Goal: Information Seeking & Learning: Compare options

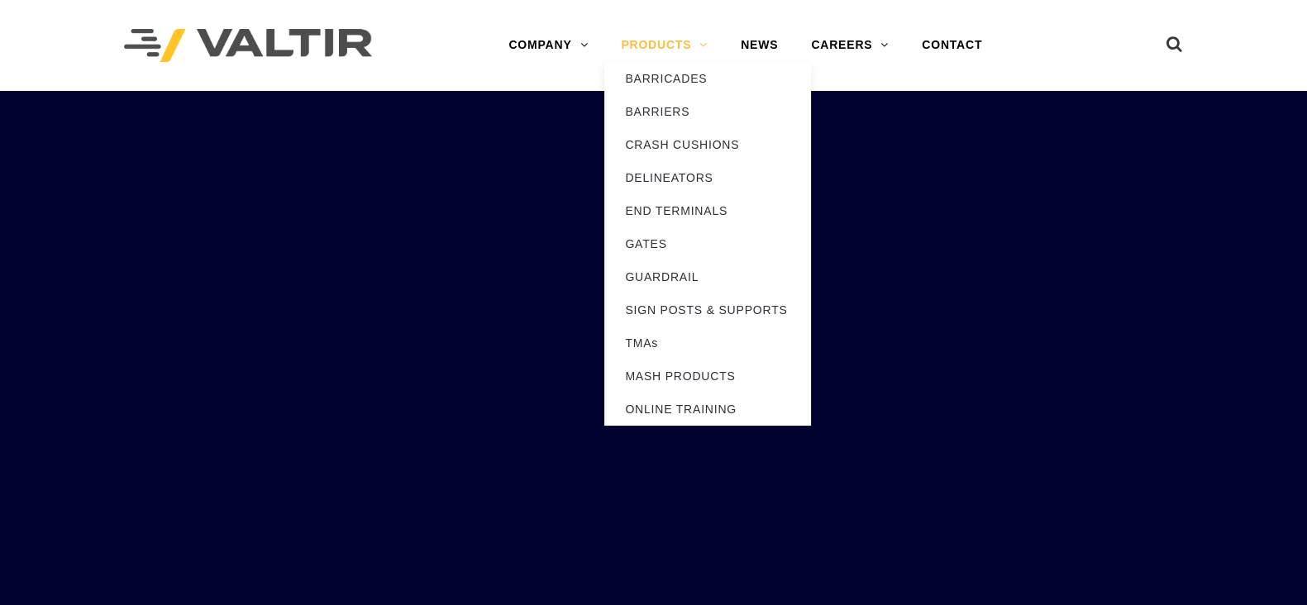
click at [672, 53] on link "PRODUCTS" at bounding box center [664, 45] width 120 height 33
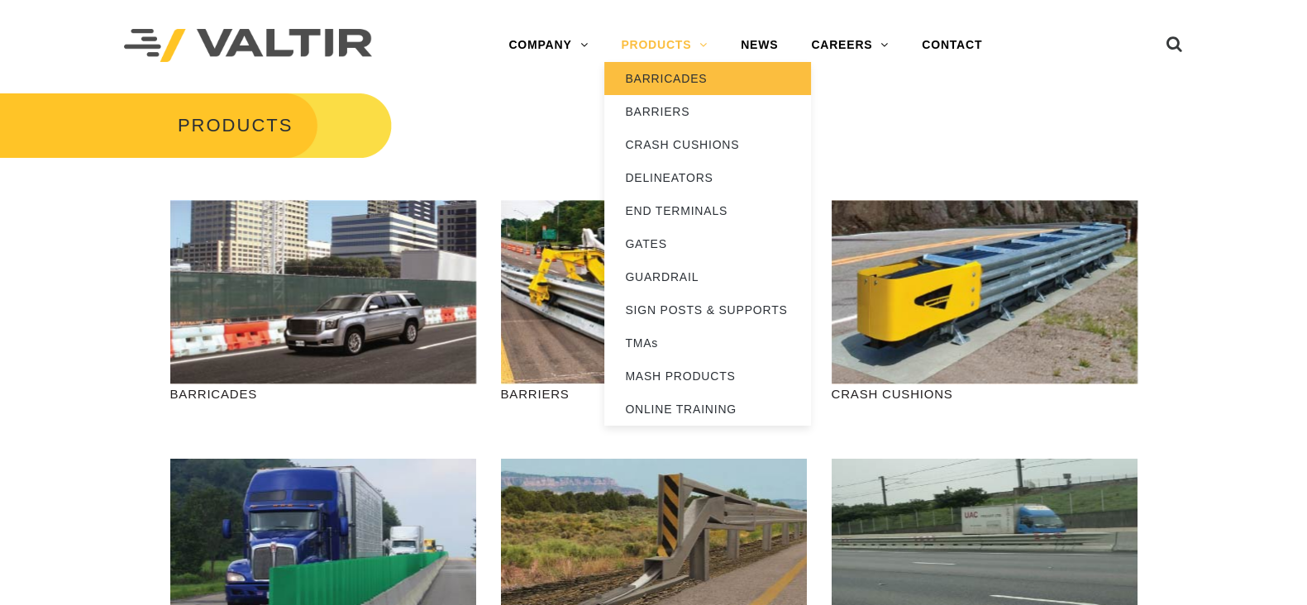
click at [695, 79] on link "BARRICADES" at bounding box center [707, 78] width 207 height 33
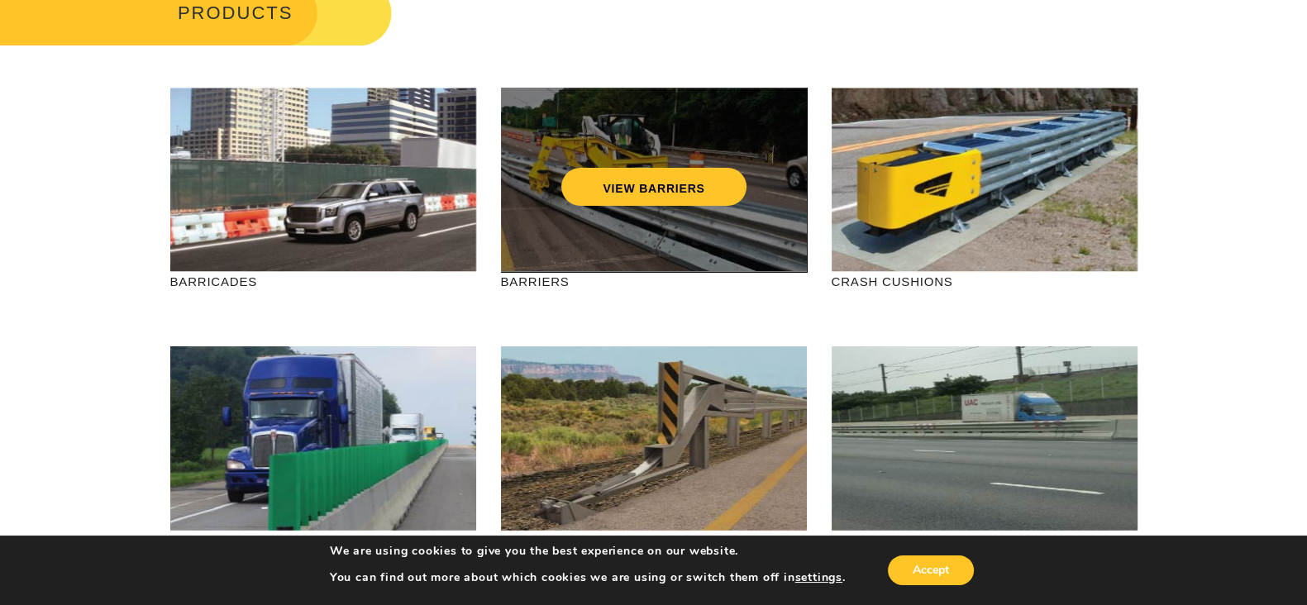
scroll to position [116, 0]
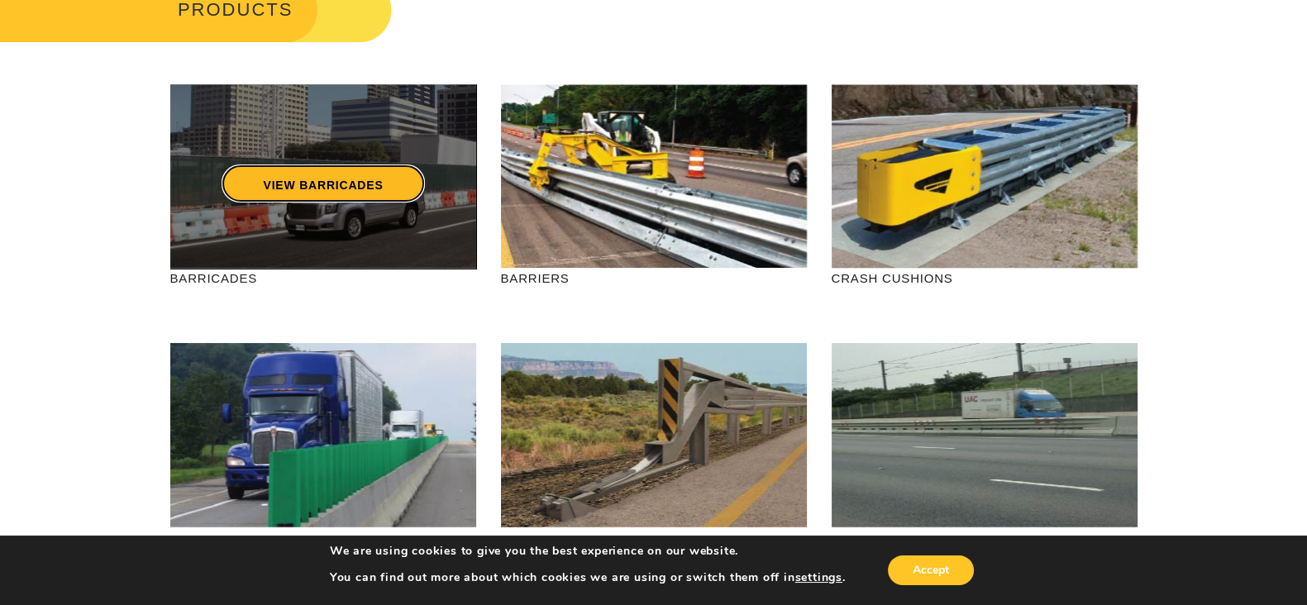
click at [335, 203] on link "VIEW BARRICADES" at bounding box center [323, 184] width 203 height 38
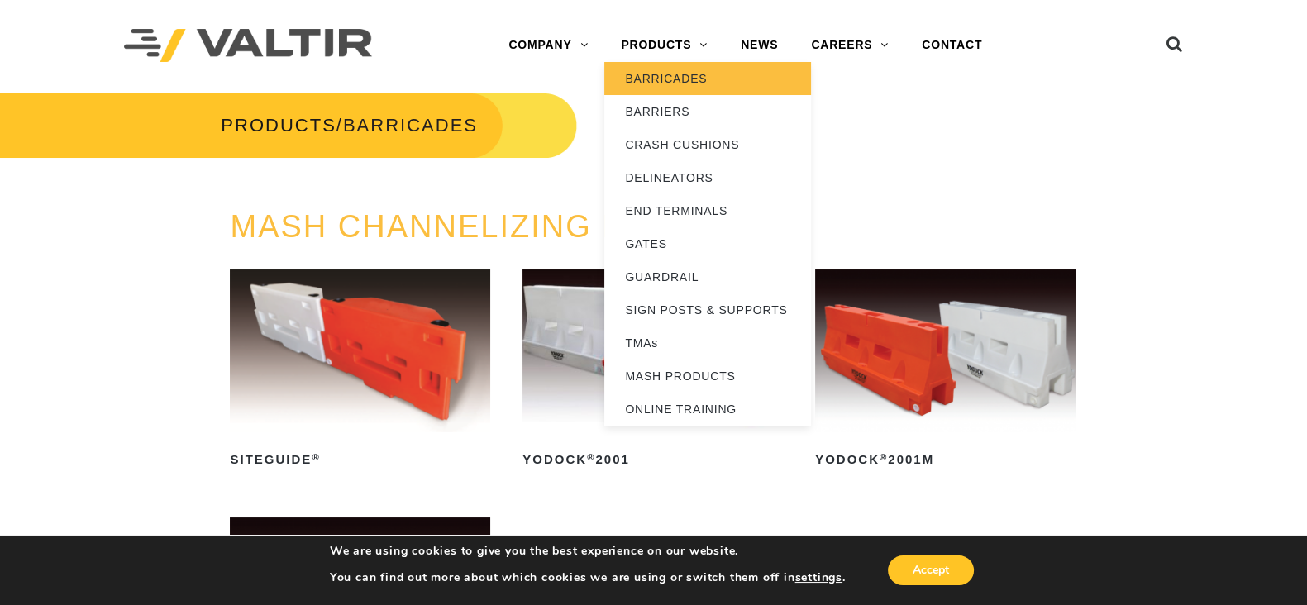
click at [690, 81] on link "BARRICADES" at bounding box center [707, 78] width 207 height 33
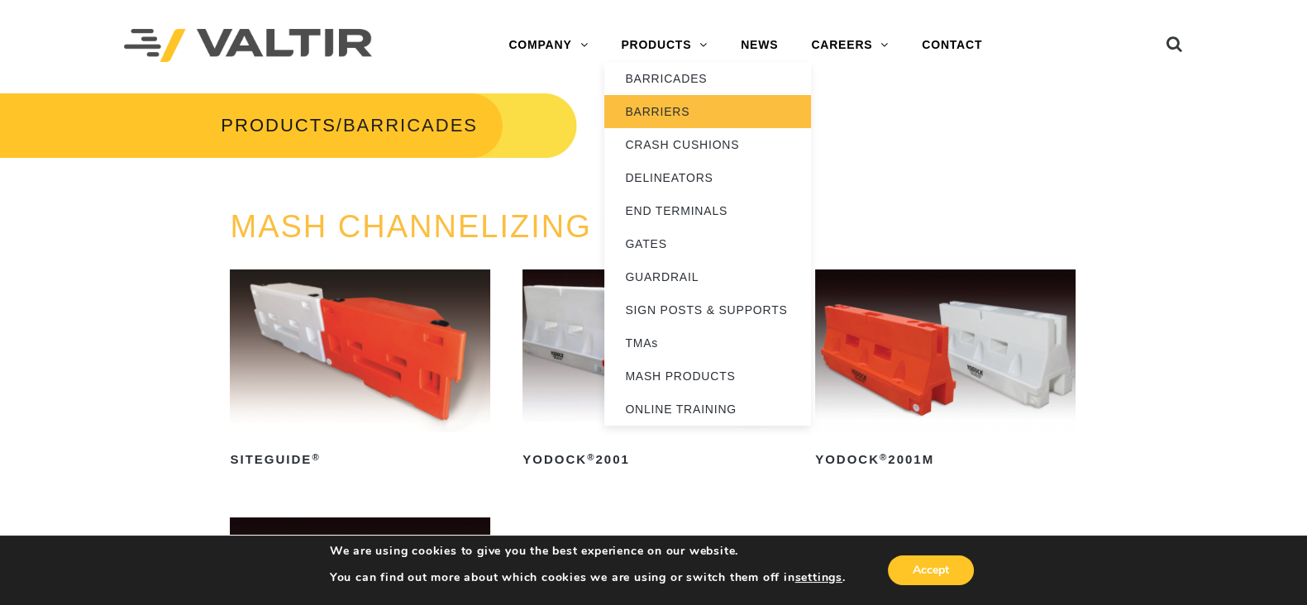
click at [671, 106] on link "BARRIERS" at bounding box center [707, 111] width 207 height 33
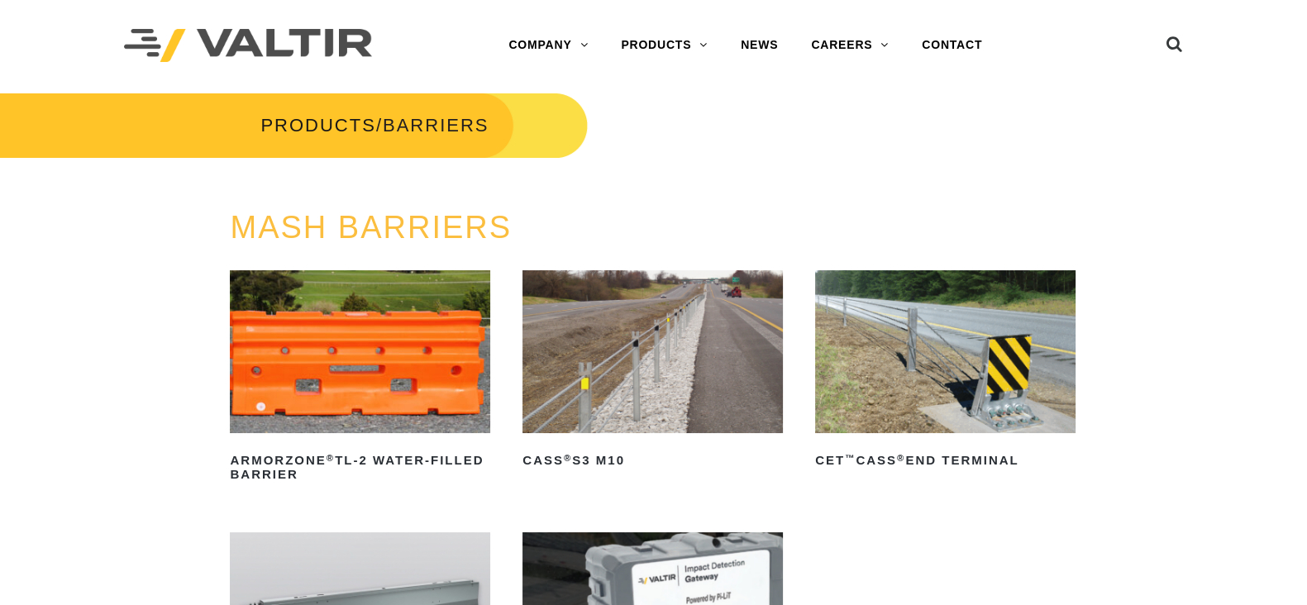
scroll to position [252, 0]
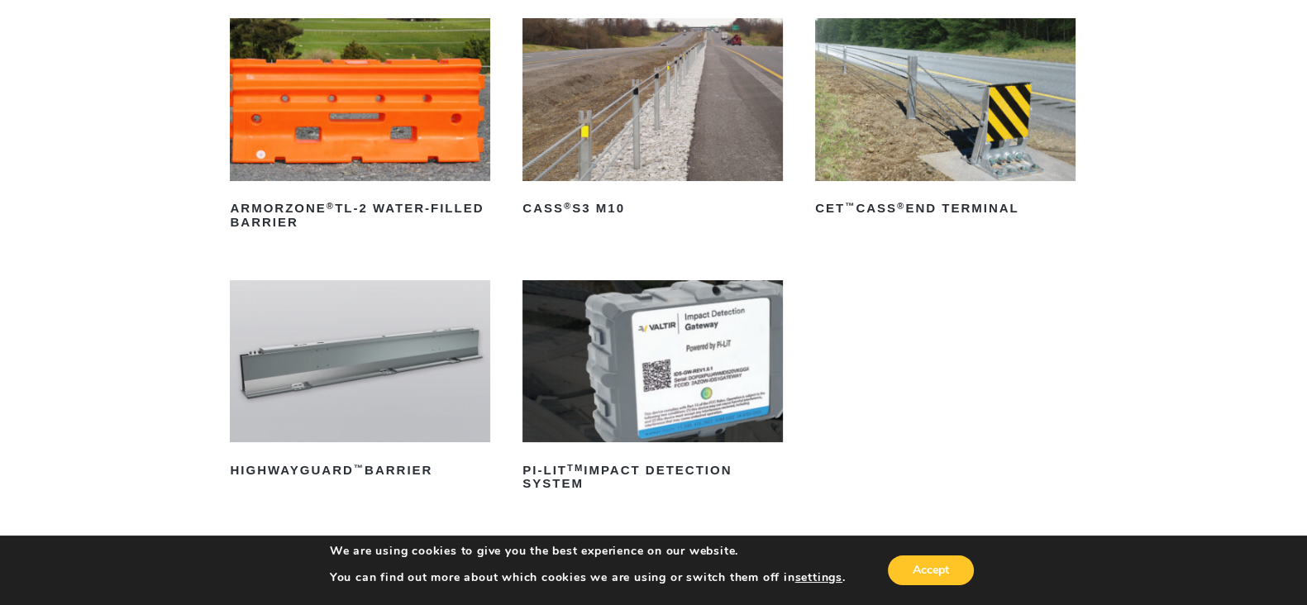
click at [474, 347] on img at bounding box center [360, 361] width 260 height 163
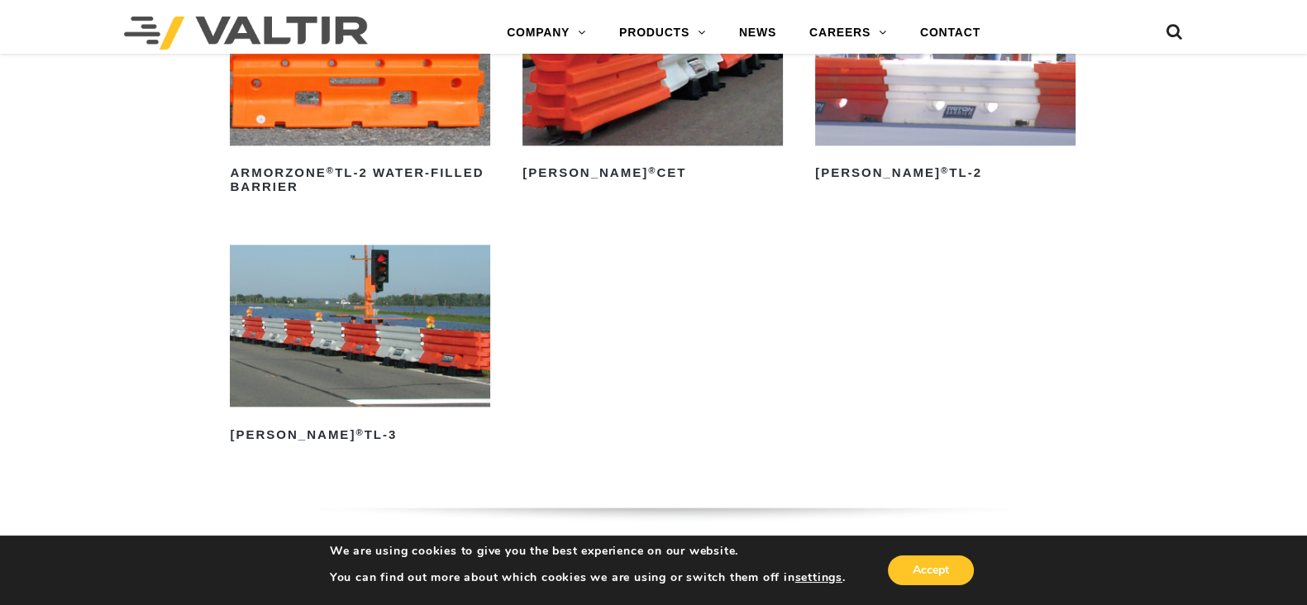
scroll to position [2469, 0]
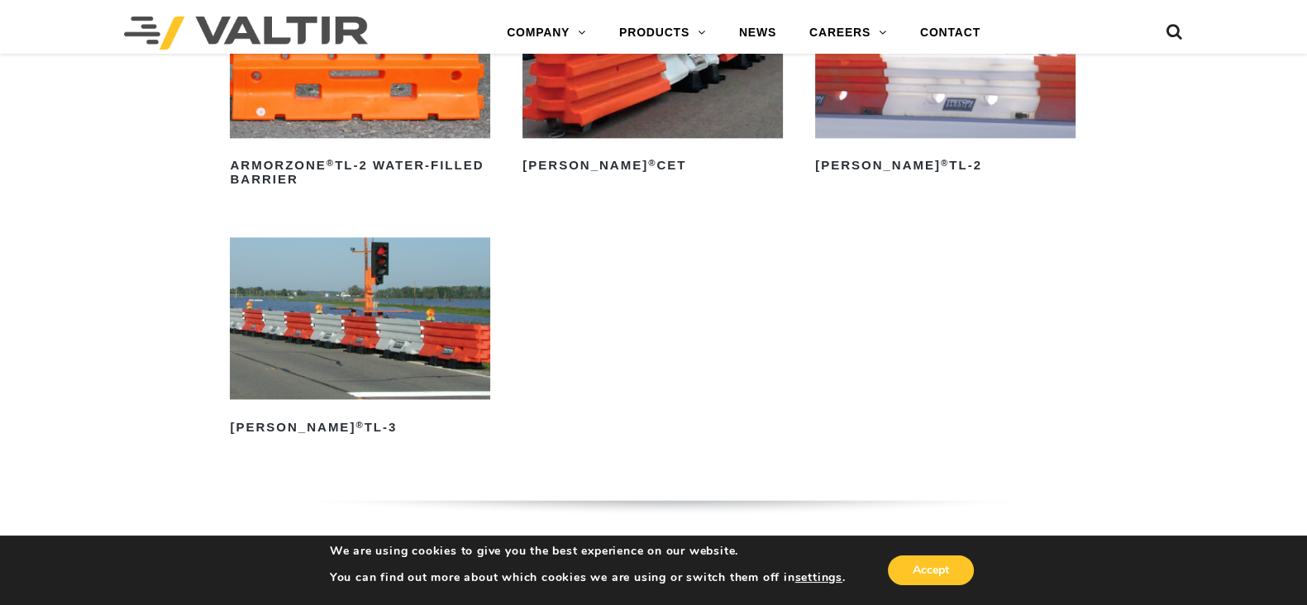
click at [408, 336] on img at bounding box center [360, 318] width 260 height 163
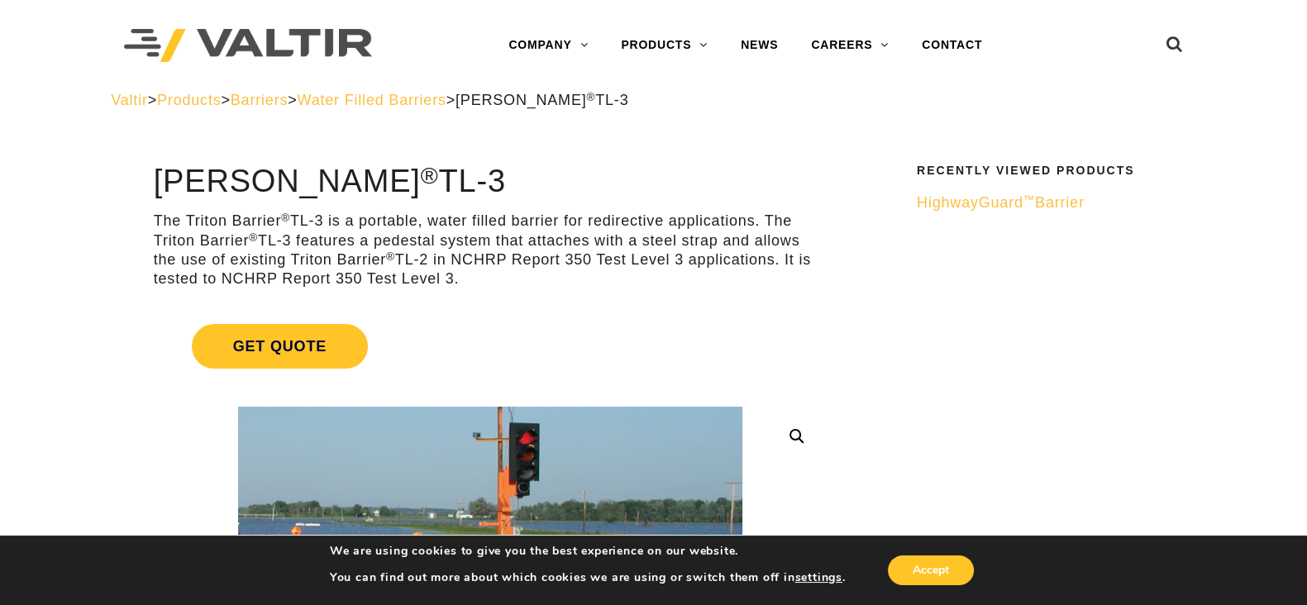
click at [438, 186] on sup "®" at bounding box center [430, 175] width 18 height 26
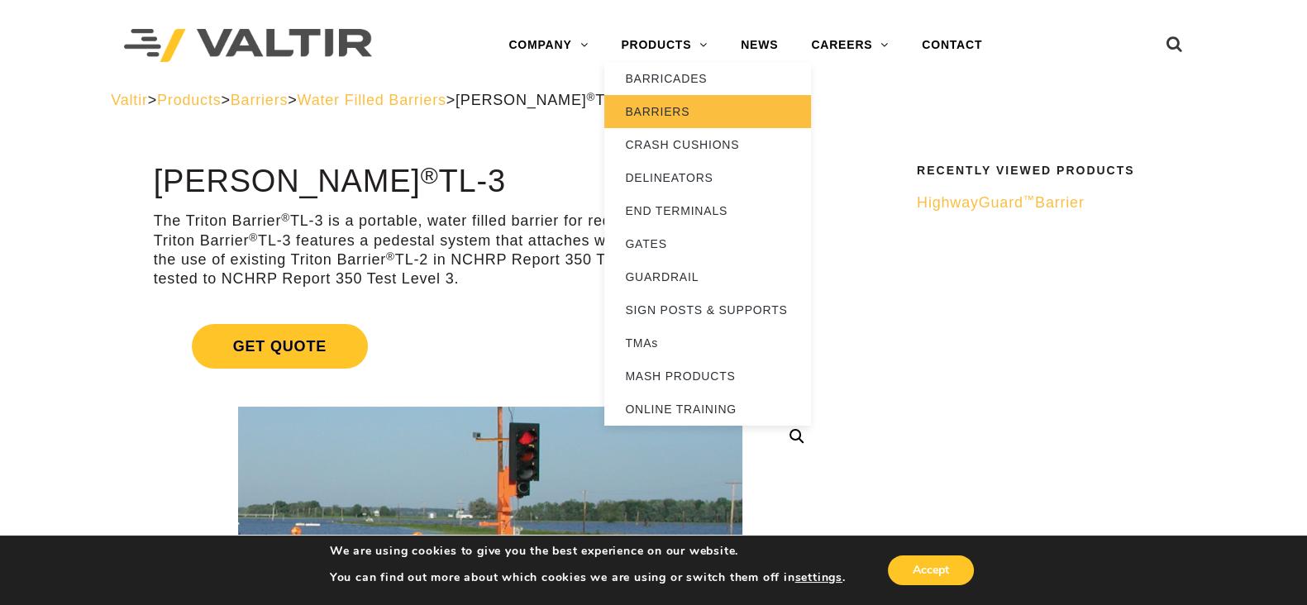
click at [699, 112] on link "BARRIERS" at bounding box center [707, 111] width 207 height 33
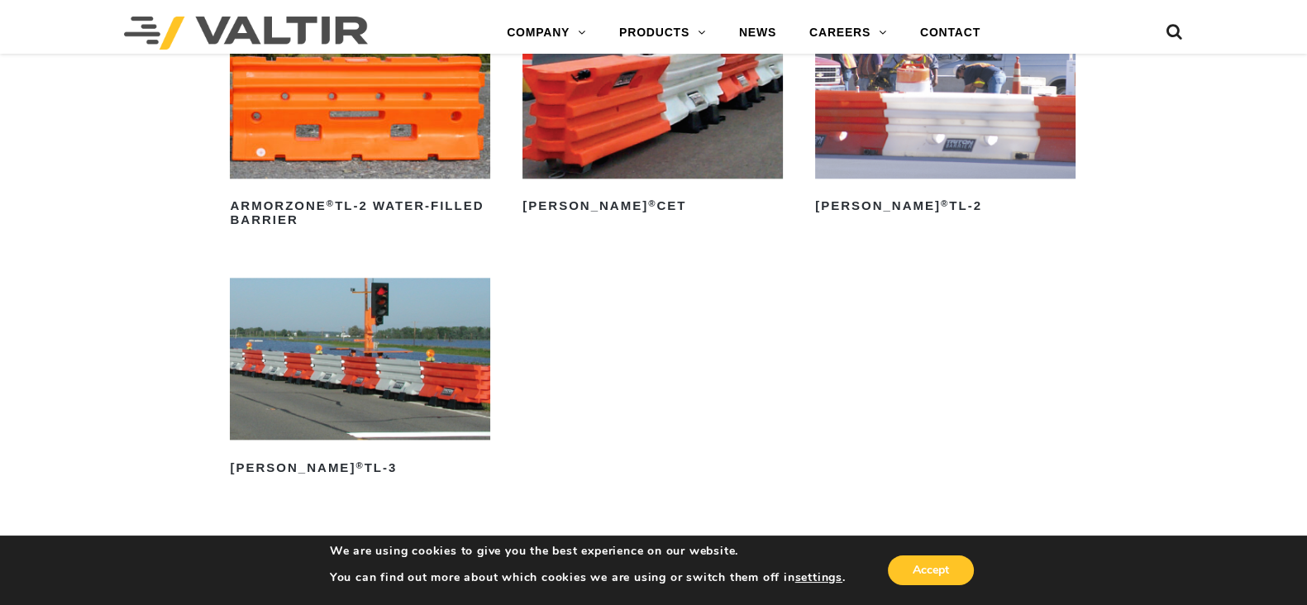
scroll to position [2431, 0]
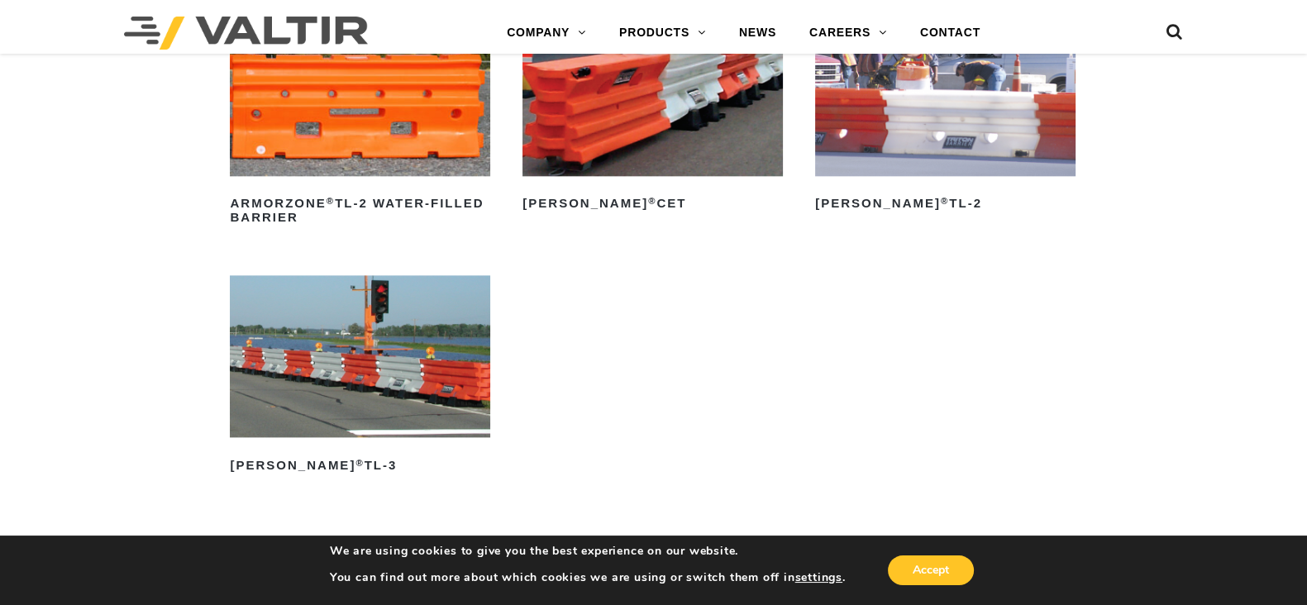
click at [413, 327] on img at bounding box center [360, 356] width 260 height 163
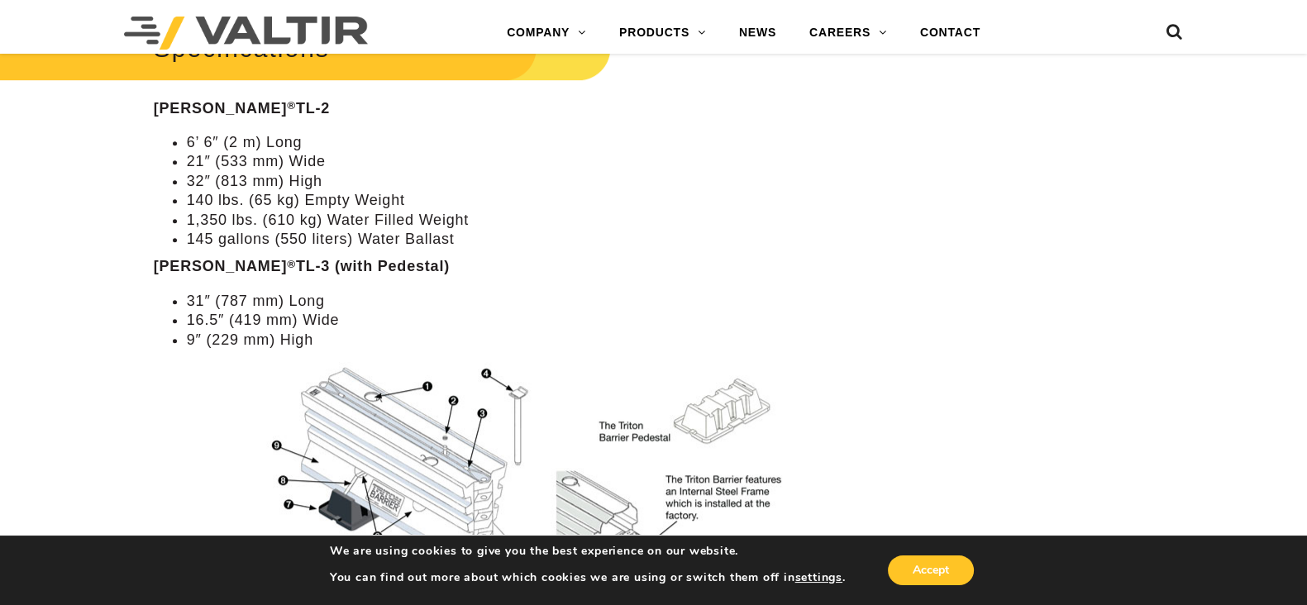
scroll to position [1153, 0]
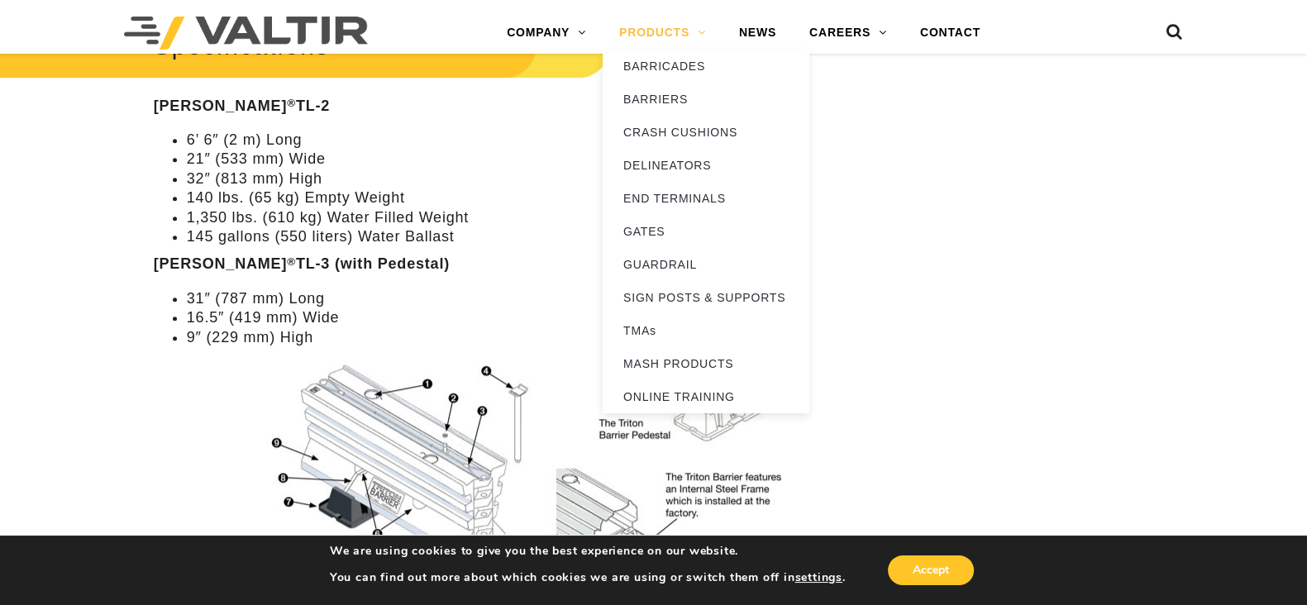
drag, startPoint x: 709, startPoint y: 317, endPoint x: 641, endPoint y: 22, distance: 302.2
click at [641, 22] on link "PRODUCTS" at bounding box center [663, 33] width 120 height 33
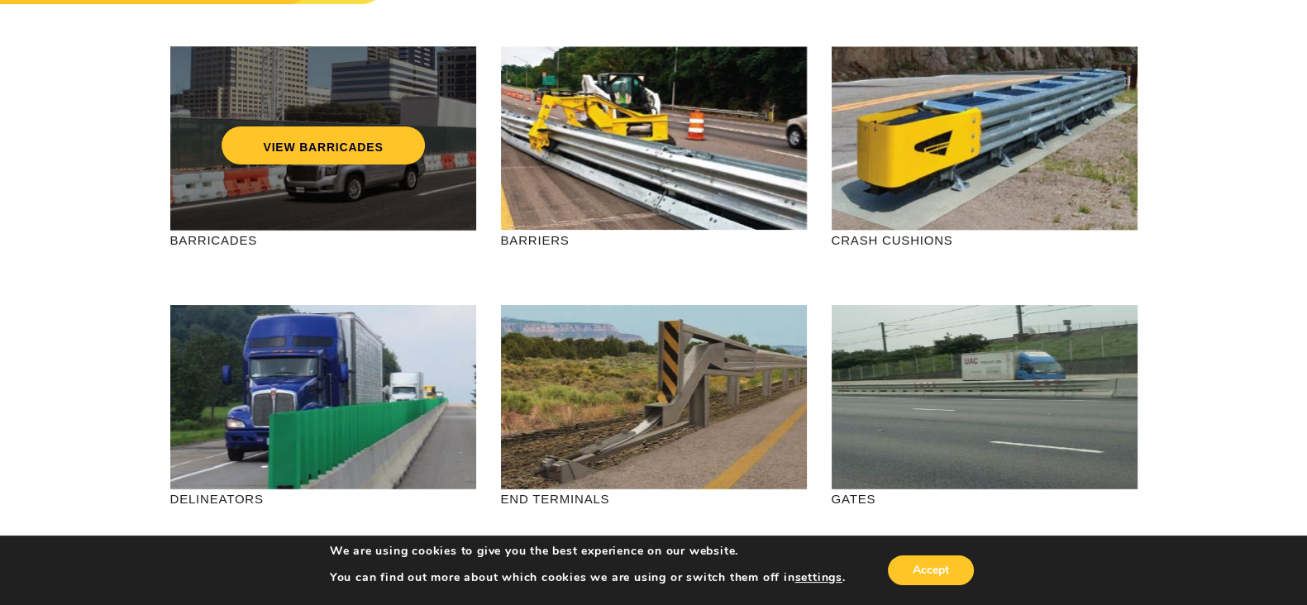
scroll to position [155, 0]
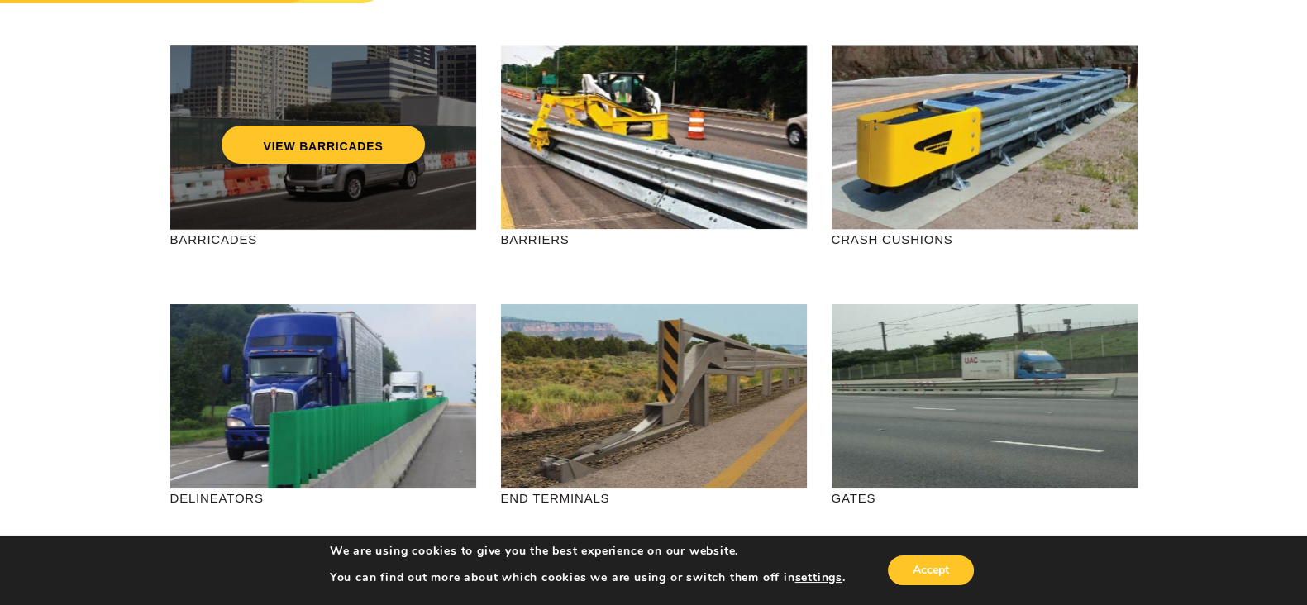
click at [385, 168] on div "VIEW BARRICADES" at bounding box center [323, 137] width 306 height 184
click at [370, 139] on link "VIEW BARRICADES" at bounding box center [323, 145] width 203 height 38
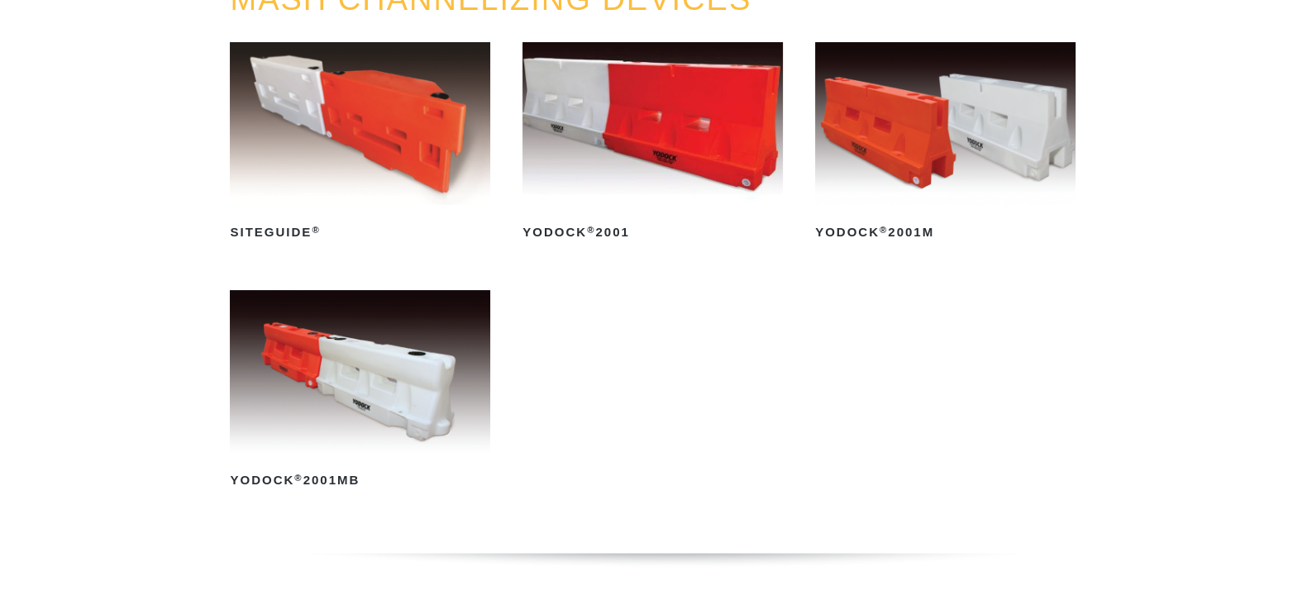
scroll to position [229, 0]
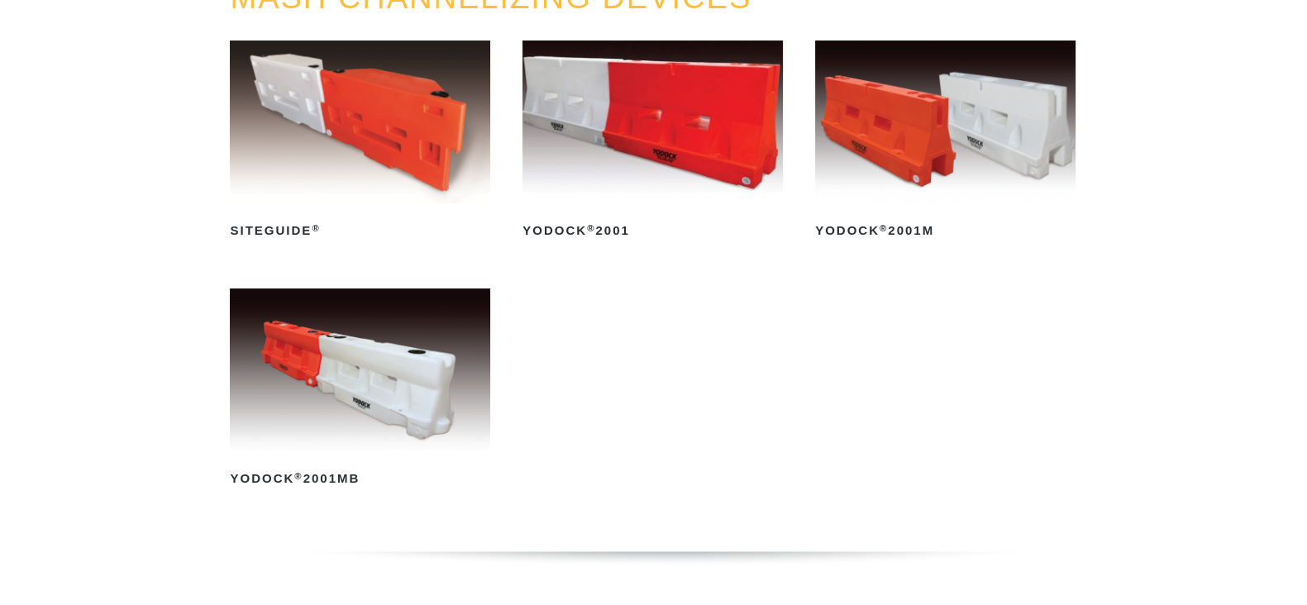
click at [710, 114] on img at bounding box center [653, 122] width 260 height 163
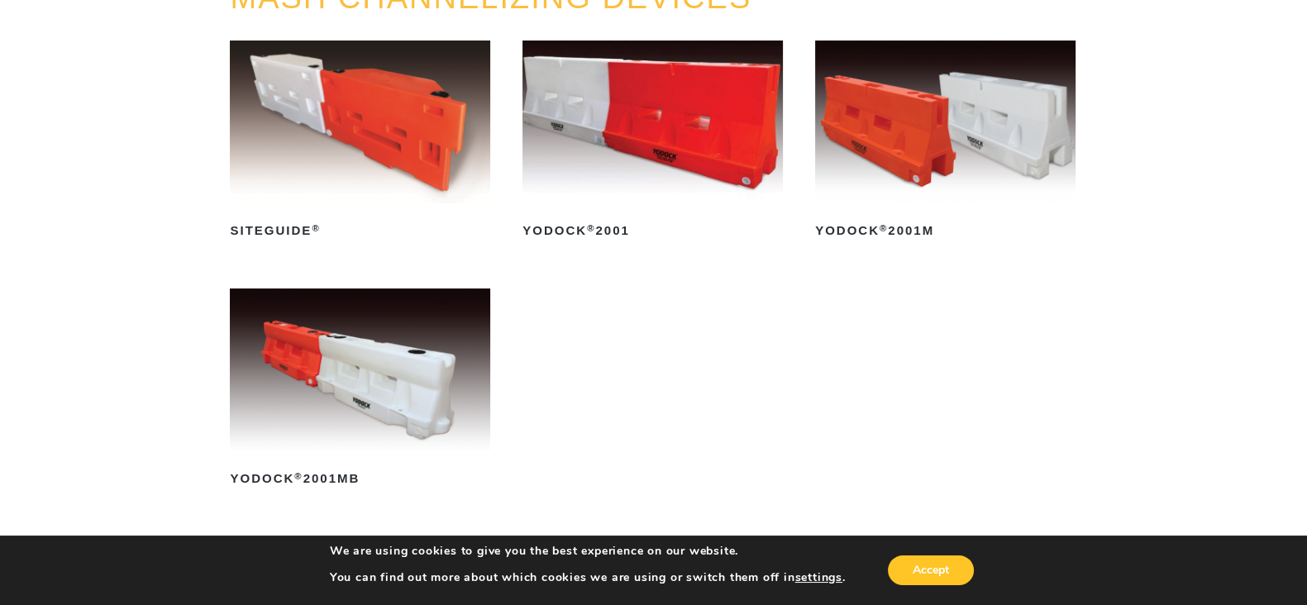
click at [416, 365] on img at bounding box center [360, 370] width 260 height 163
